Goal: Navigation & Orientation: Find specific page/section

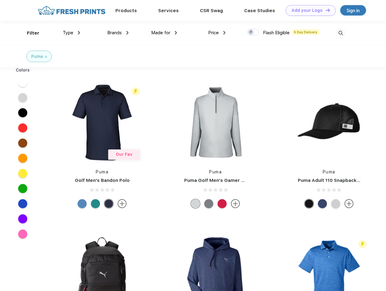
scroll to position [0, 0]
click at [309, 10] on link "Add your Logo Design Tool" at bounding box center [311, 10] width 50 height 11
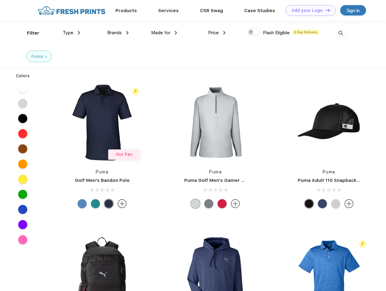
click at [0, 0] on div "Design Tool" at bounding box center [0, 0] width 0 height 0
click at [325, 10] on link "Add your Logo Design Tool" at bounding box center [311, 10] width 50 height 11
click at [29, 33] on div "Filter" at bounding box center [33, 33] width 12 height 7
click at [72, 33] on span "Type" at bounding box center [68, 32] width 11 height 5
click at [118, 33] on span "Brands" at bounding box center [114, 32] width 15 height 5
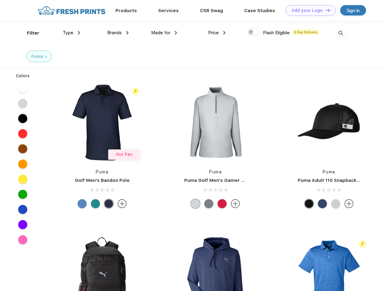
click at [164, 33] on span "Made for" at bounding box center [160, 32] width 19 height 5
click at [217, 33] on span "Price" at bounding box center [213, 32] width 11 height 5
click at [254, 32] on div at bounding box center [254, 32] width 12 height 7
click at [251, 32] on input "checkbox" at bounding box center [250, 31] width 4 height 4
click at [341, 33] on img at bounding box center [341, 33] width 10 height 10
